Goal: Task Accomplishment & Management: Manage account settings

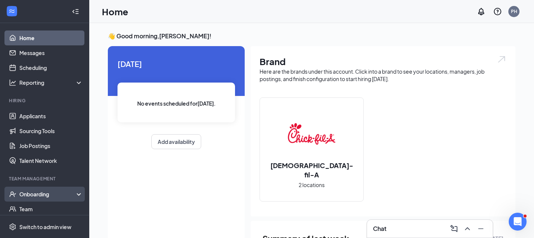
click at [37, 196] on div "Onboarding" at bounding box center [47, 193] width 57 height 7
click at [37, 207] on link "Overview" at bounding box center [51, 208] width 64 height 15
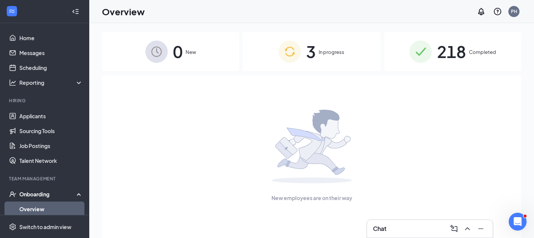
click at [323, 61] on div "3 In progress" at bounding box center [311, 51] width 137 height 39
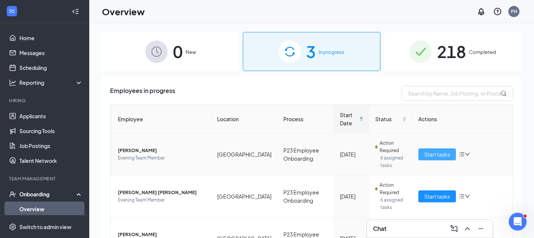
click at [428, 152] on span "Start tasks" at bounding box center [437, 154] width 26 height 8
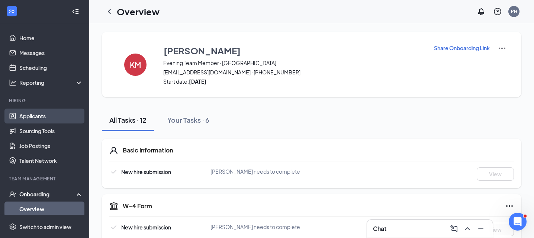
click at [42, 111] on link "Applicants" at bounding box center [51, 115] width 64 height 15
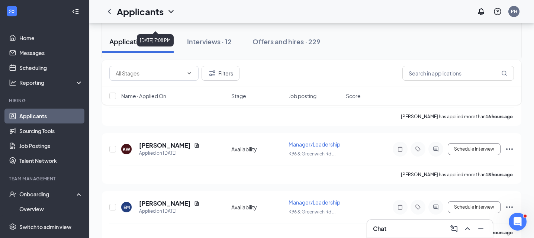
scroll to position [150, 0]
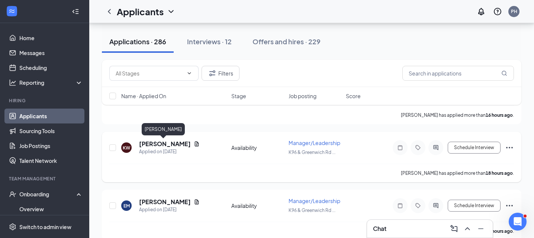
click at [166, 142] on h5 "[PERSON_NAME]" at bounding box center [165, 144] width 52 height 8
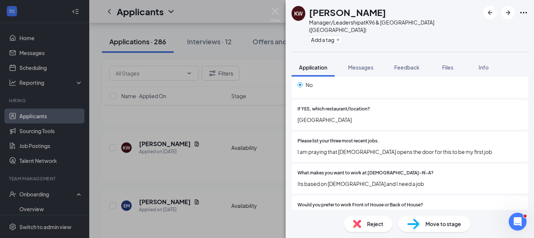
scroll to position [133, 0]
click at [387, 147] on span "I am praying that [DEMOGRAPHIC_DATA] opens the door for this to be my first job." at bounding box center [409, 151] width 224 height 8
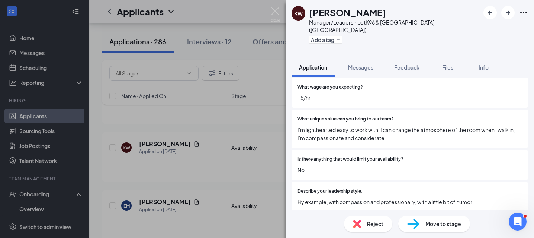
scroll to position [307, 0]
click at [506, 14] on icon "ArrowRight" at bounding box center [507, 12] width 9 height 9
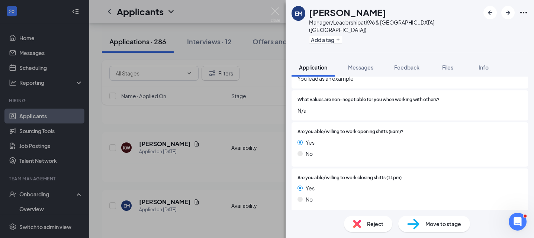
scroll to position [425, 0]
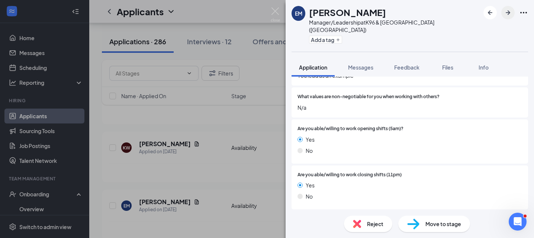
click at [509, 10] on icon "ArrowRight" at bounding box center [507, 12] width 9 height 9
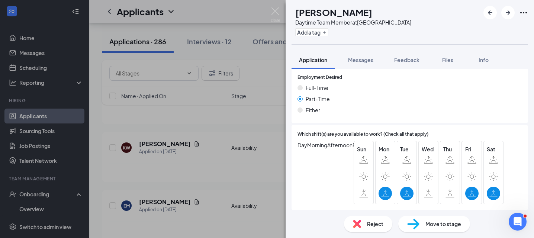
scroll to position [843, 0]
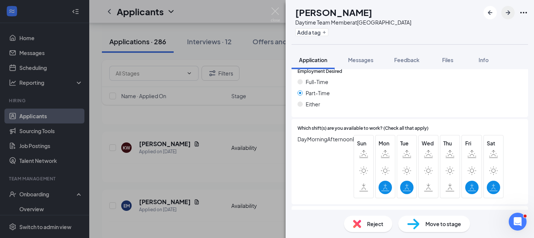
click at [506, 10] on icon "ArrowRight" at bounding box center [507, 12] width 9 height 9
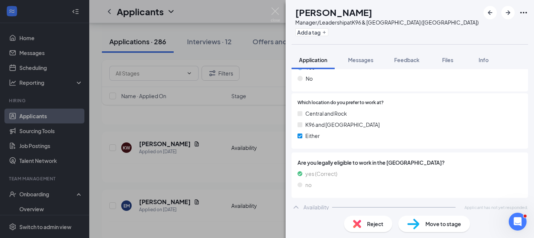
scroll to position [535, 0]
click at [508, 13] on icon "ArrowRight" at bounding box center [507, 12] width 4 height 4
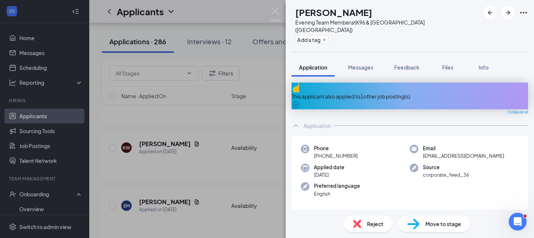
click at [384, 89] on div "This applicant also applied to 1 other job posting(s)" at bounding box center [409, 95] width 236 height 27
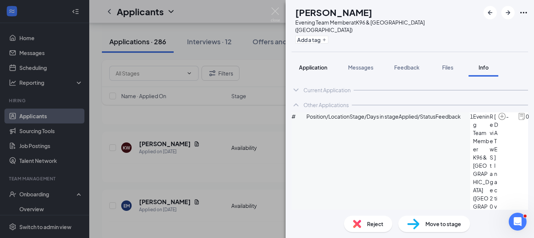
click at [311, 64] on span "Application" at bounding box center [313, 67] width 28 height 7
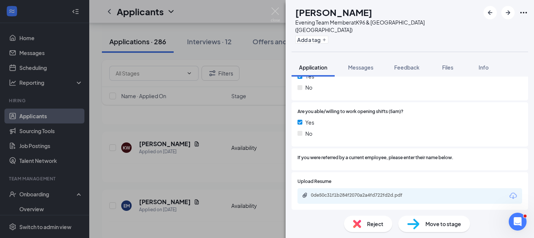
scroll to position [666, 0]
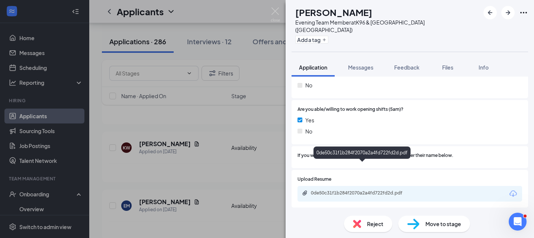
click at [371, 190] on div "0de50c31f1b284f2070a2a4fd722fd2d.pdf" at bounding box center [363, 193] width 104 height 6
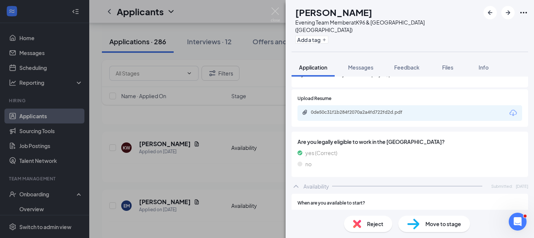
scroll to position [716, 0]
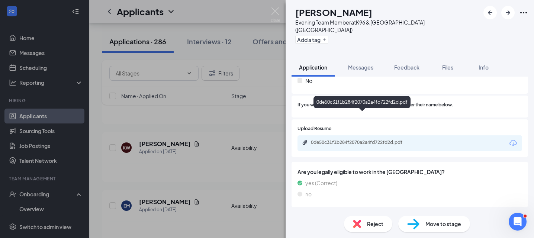
click at [382, 139] on div "0de50c31f1b284f2070a2a4fd722fd2d.pdf" at bounding box center [363, 142] width 104 height 6
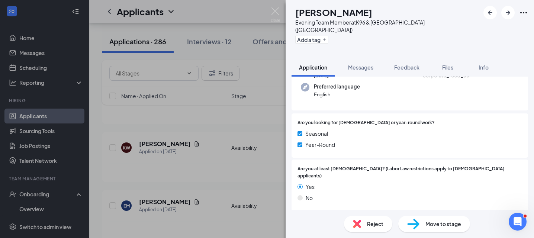
scroll to position [91, 0]
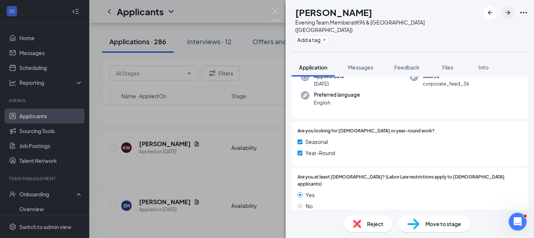
click at [506, 13] on icon "ArrowRight" at bounding box center [507, 12] width 4 height 4
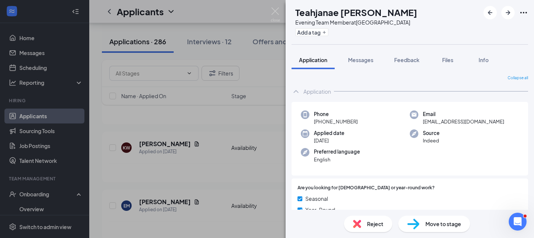
click at [188, 184] on div "TN Teahjanae [PERSON_NAME] Evening Team Member at [GEOGRAPHIC_DATA] Add a tag A…" at bounding box center [267, 119] width 534 height 238
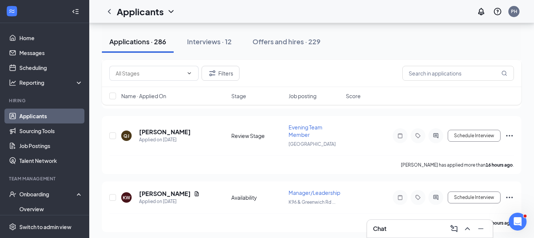
scroll to position [100, 0]
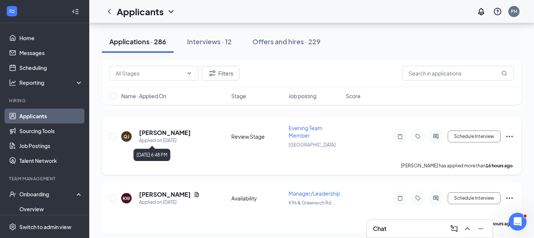
click at [171, 131] on h5 "[PERSON_NAME]" at bounding box center [165, 133] width 52 height 8
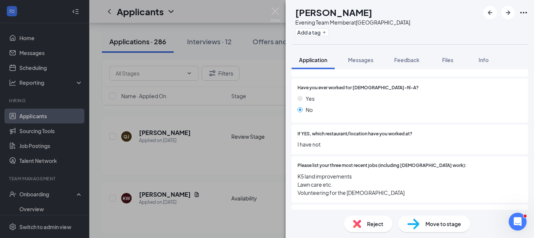
scroll to position [212, 0]
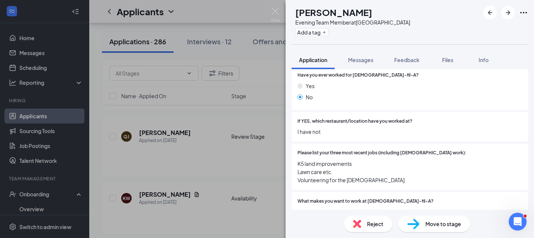
click at [425, 225] on span "Move to stage" at bounding box center [443, 224] width 36 height 8
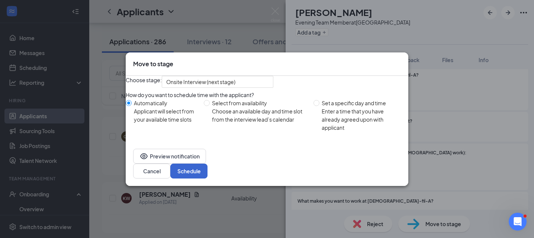
click at [207, 178] on button "Schedule" at bounding box center [188, 170] width 37 height 15
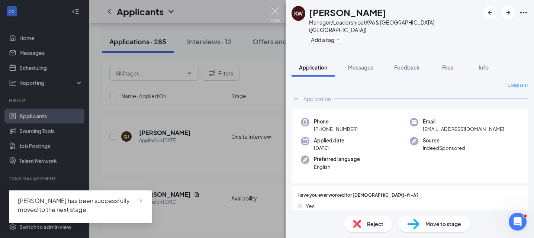
click at [273, 13] on img at bounding box center [274, 14] width 9 height 14
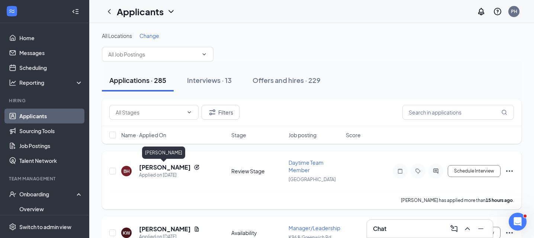
click at [171, 165] on h5 "[PERSON_NAME]" at bounding box center [165, 167] width 52 height 8
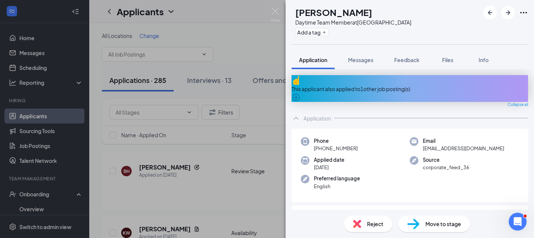
click at [370, 86] on div "This applicant also applied to 1 other job posting(s)" at bounding box center [409, 89] width 236 height 8
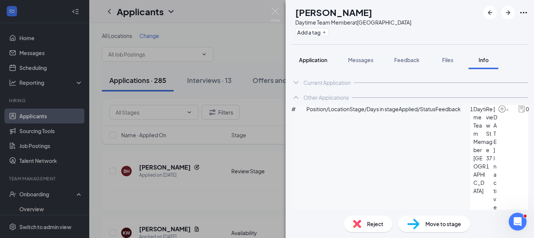
click at [318, 61] on span "Application" at bounding box center [313, 59] width 28 height 7
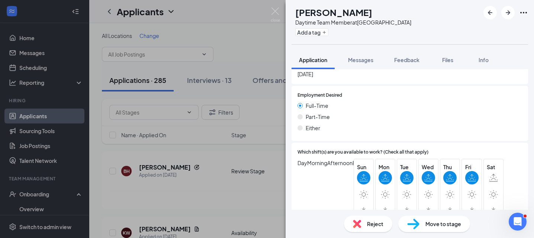
scroll to position [886, 0]
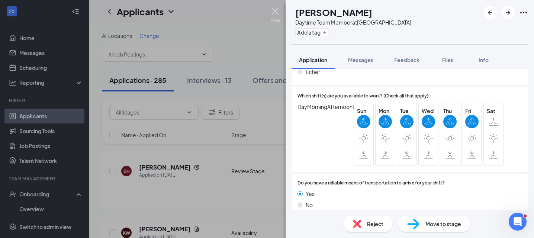
click at [275, 14] on img at bounding box center [274, 14] width 9 height 14
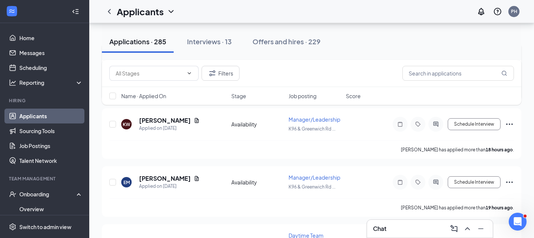
scroll to position [110, 0]
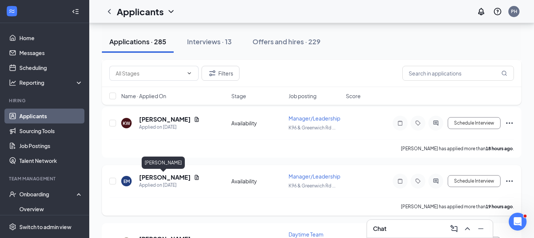
click at [171, 180] on h5 "[PERSON_NAME]" at bounding box center [165, 177] width 52 height 8
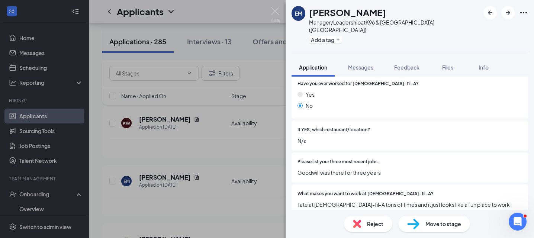
scroll to position [112, 0]
click at [347, 168] on span "Goodwill was there for three years" at bounding box center [409, 172] width 224 height 8
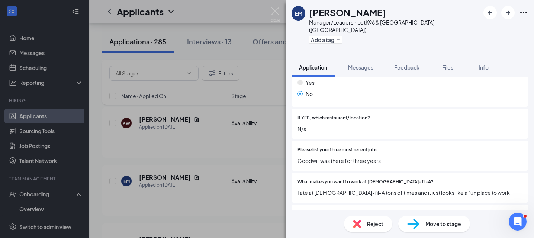
scroll to position [100, 0]
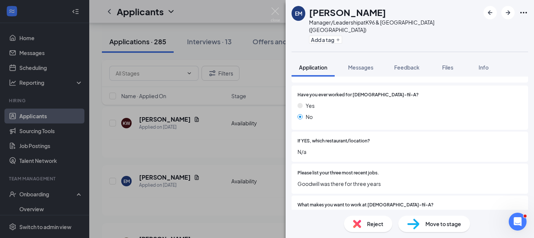
click at [230, 146] on div "EM [PERSON_NAME] Manager/Leadership at [GEOGRAPHIC_DATA] ([GEOGRAPHIC_DATA]) Ad…" at bounding box center [267, 119] width 534 height 238
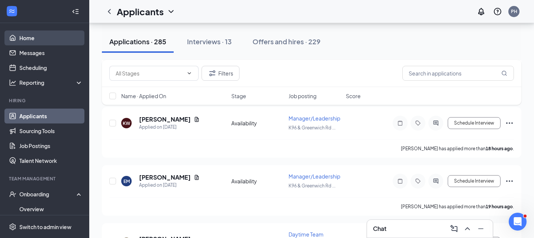
click at [27, 38] on link "Home" at bounding box center [51, 37] width 64 height 15
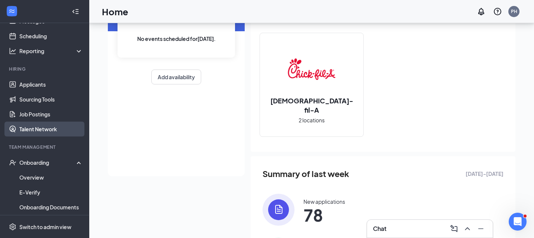
scroll to position [32, 0]
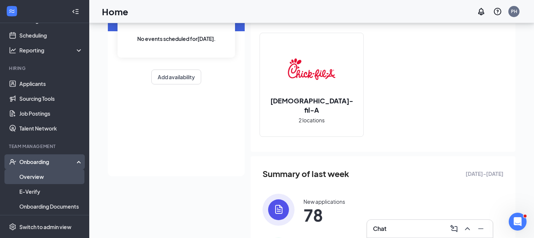
click at [58, 174] on link "Overview" at bounding box center [51, 176] width 64 height 15
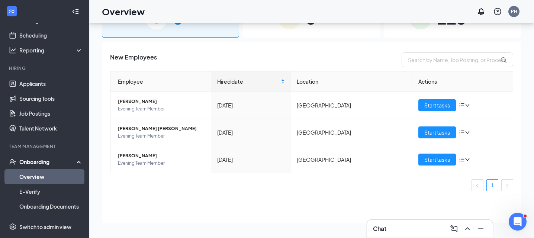
scroll to position [33, 0]
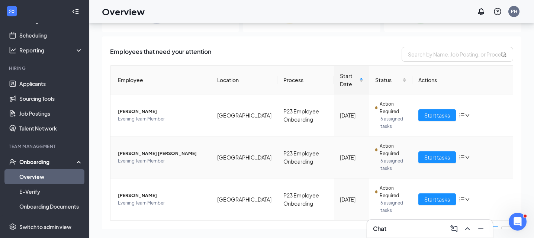
scroll to position [7, 0]
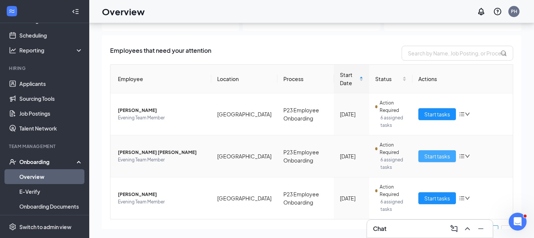
click at [432, 158] on span "Start tasks" at bounding box center [437, 156] width 26 height 8
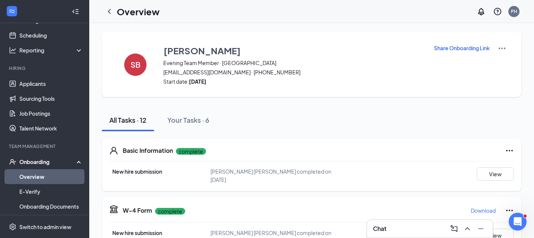
click at [397, 226] on div "Chat" at bounding box center [430, 229] width 114 height 12
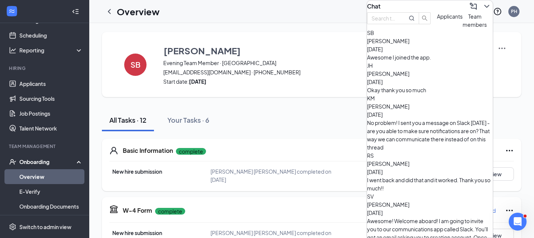
click at [422, 61] on div "Awesome I joined the app." at bounding box center [430, 57] width 126 height 8
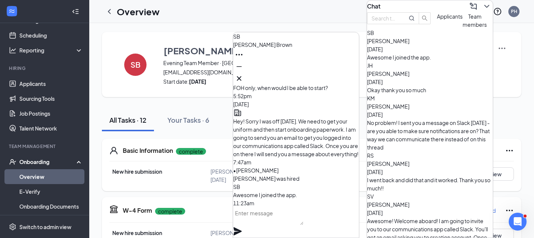
click at [243, 74] on icon "Cross" at bounding box center [238, 78] width 9 height 9
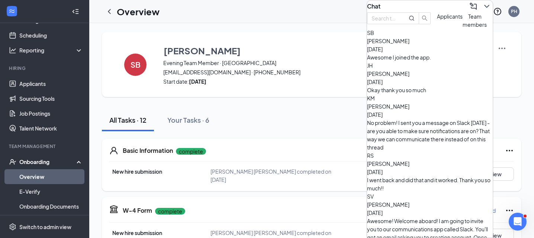
click at [484, 8] on icon "ChevronDown" at bounding box center [486, 6] width 5 height 3
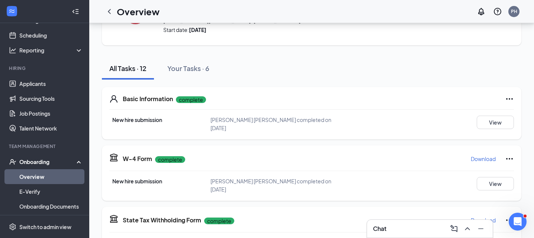
scroll to position [127, 0]
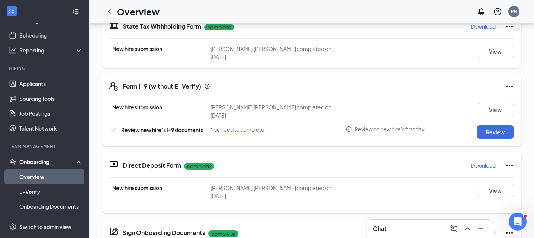
scroll to position [265, 0]
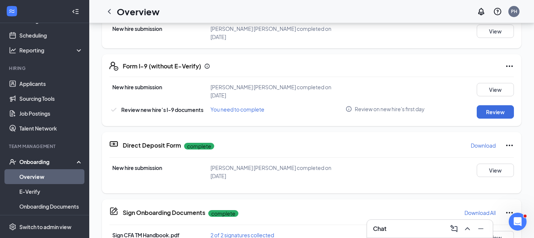
click at [111, 11] on icon "ChevronLeft" at bounding box center [109, 11] width 9 height 9
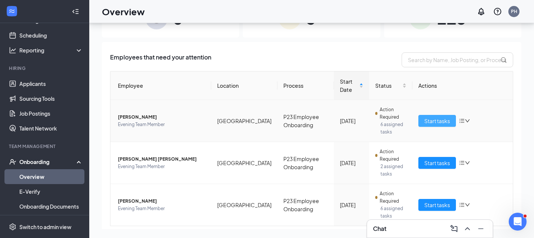
click at [450, 121] on button "Start tasks" at bounding box center [437, 121] width 38 height 12
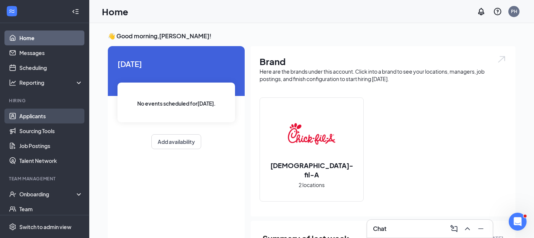
click at [47, 115] on link "Applicants" at bounding box center [51, 115] width 64 height 15
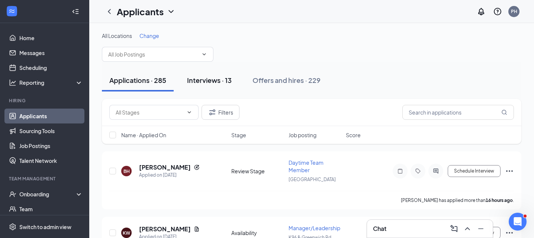
click at [223, 82] on div "Interviews · 13" at bounding box center [209, 79] width 45 height 9
